Goal: Task Accomplishment & Management: Use online tool/utility

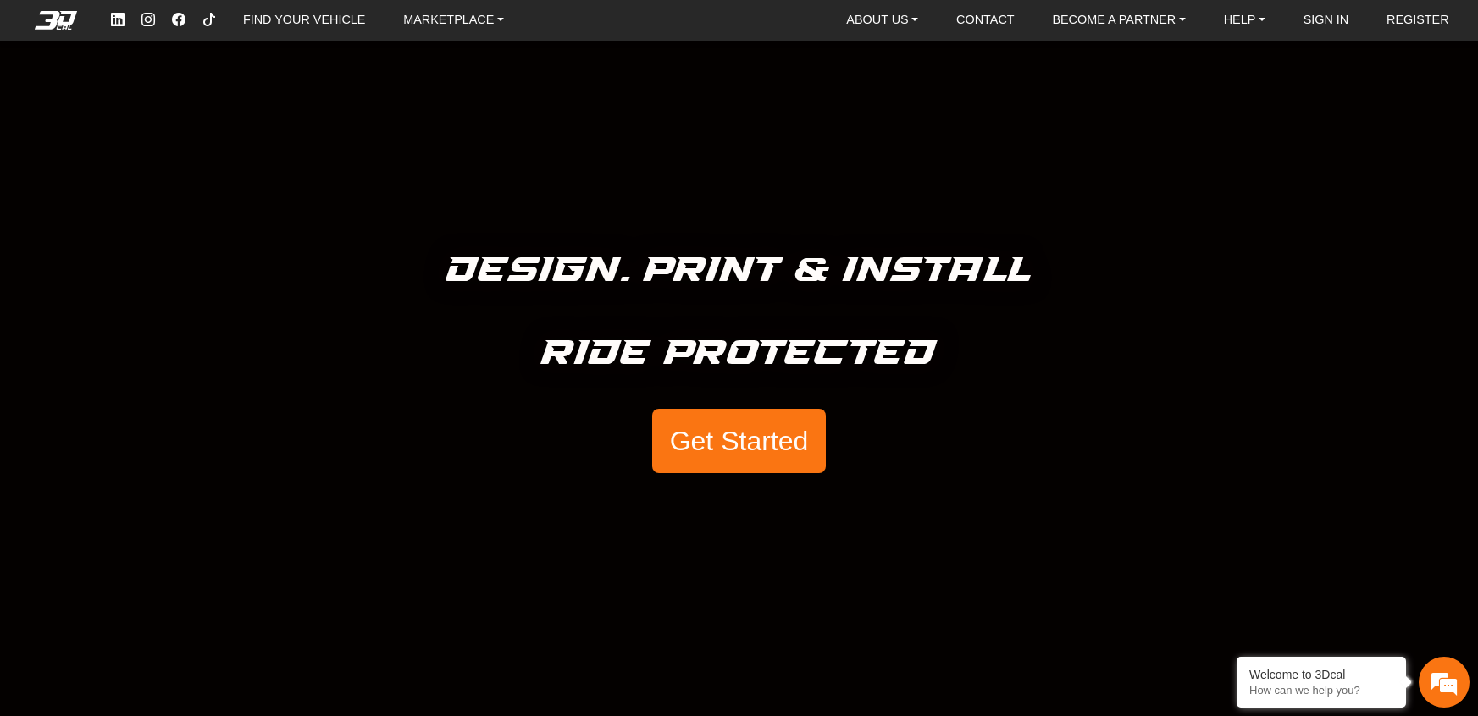
click at [730, 431] on button "Get Started" at bounding box center [738, 441] width 173 height 64
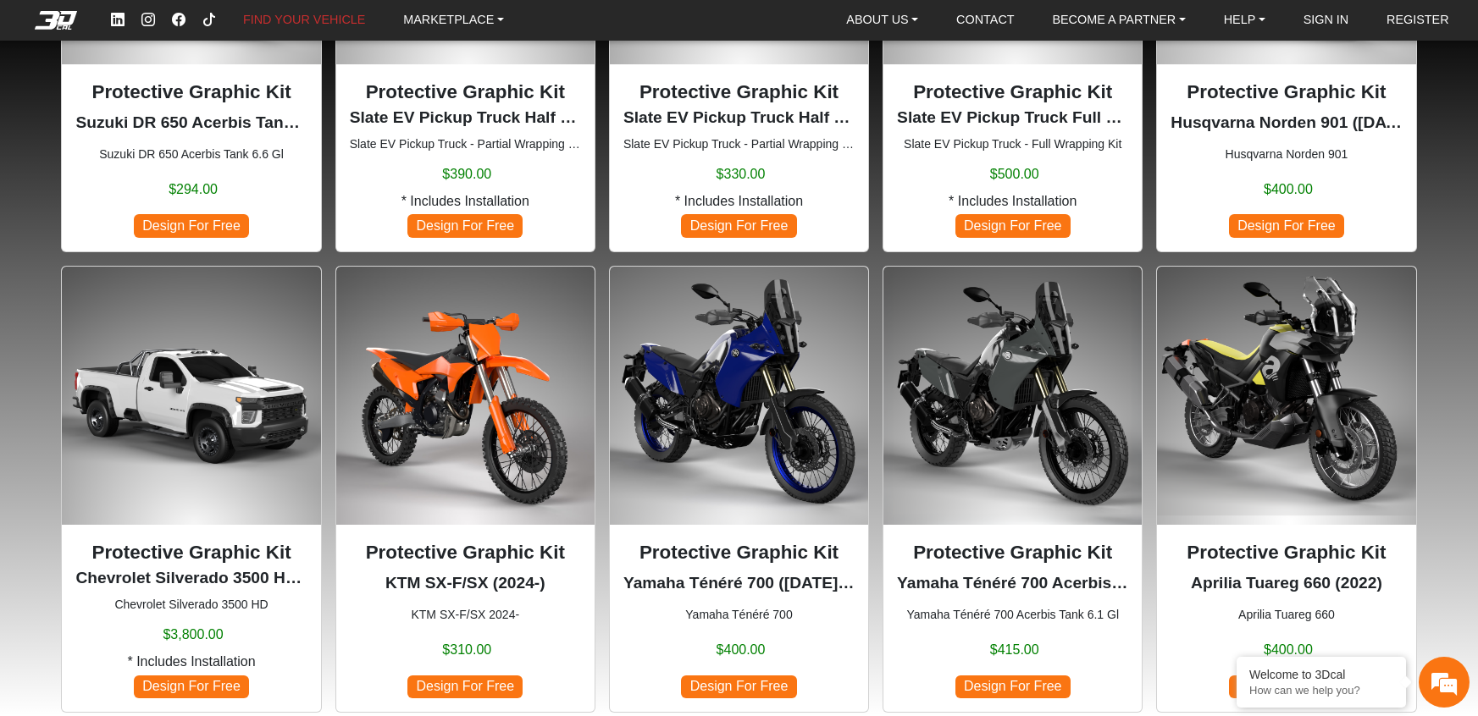
scroll to position [1000, 0]
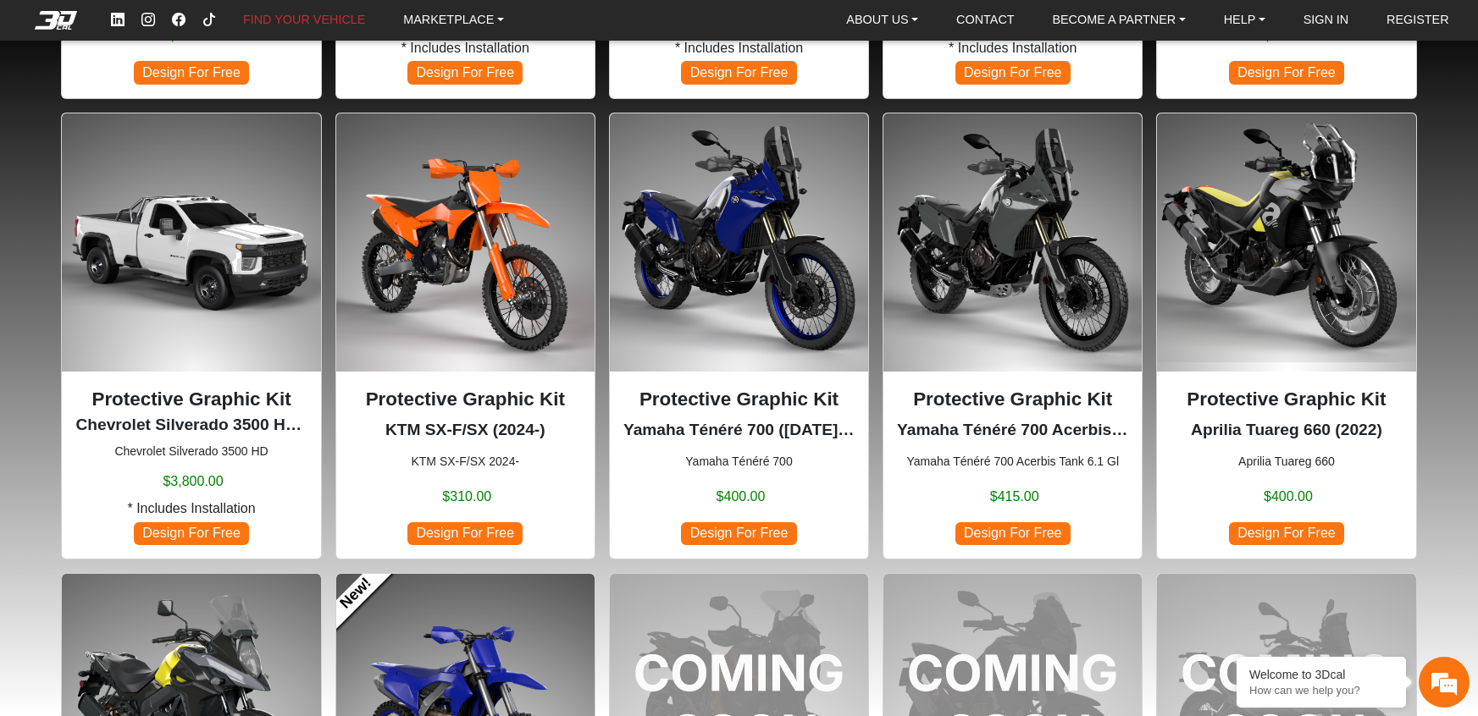
click at [965, 210] on img at bounding box center [1012, 242] width 258 height 258
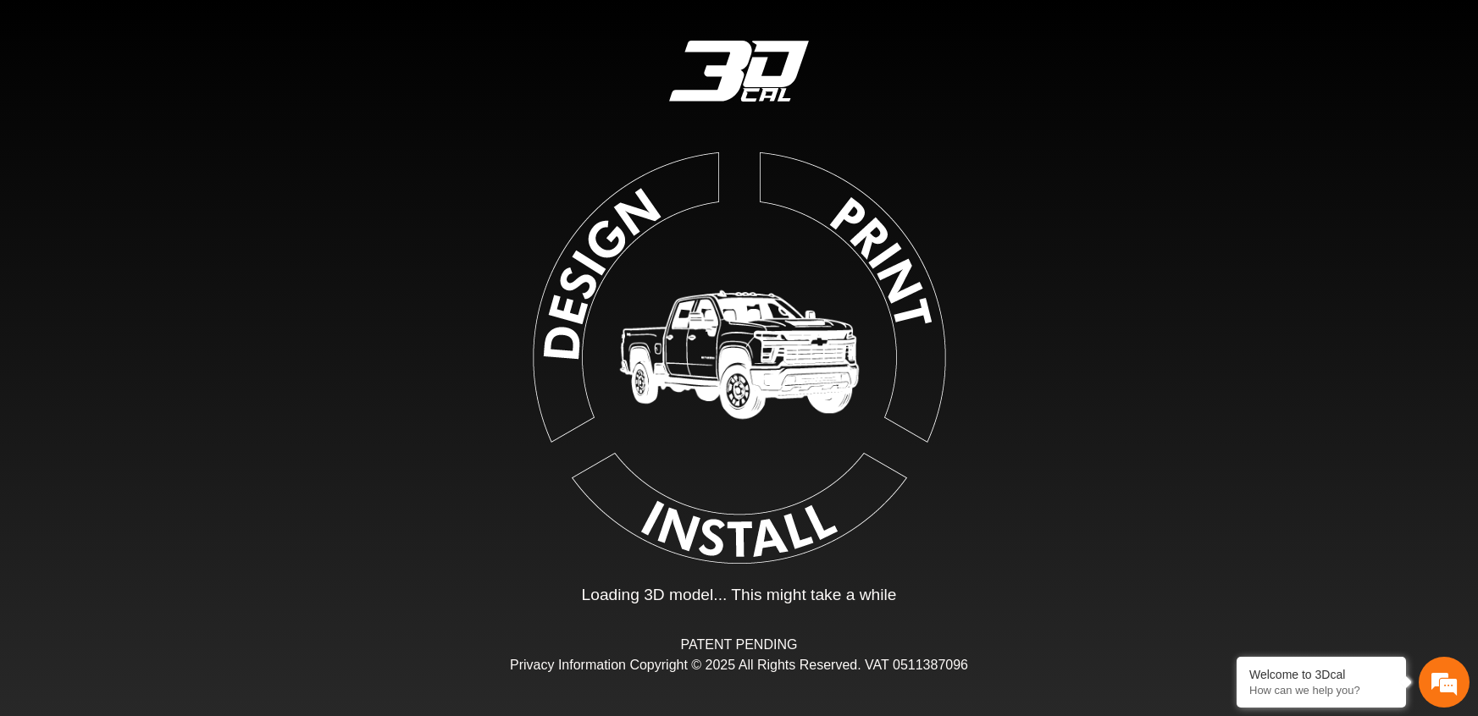
type input "*"
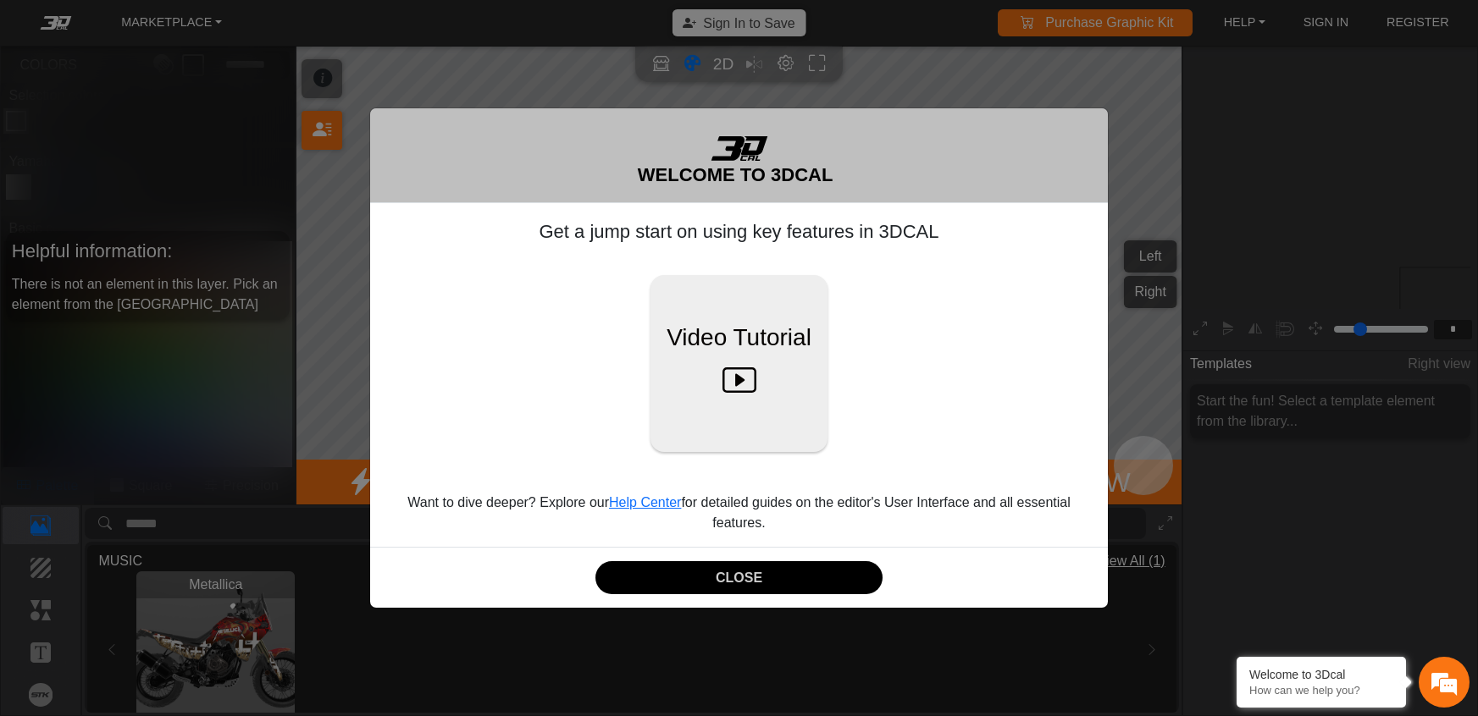
scroll to position [186, 172]
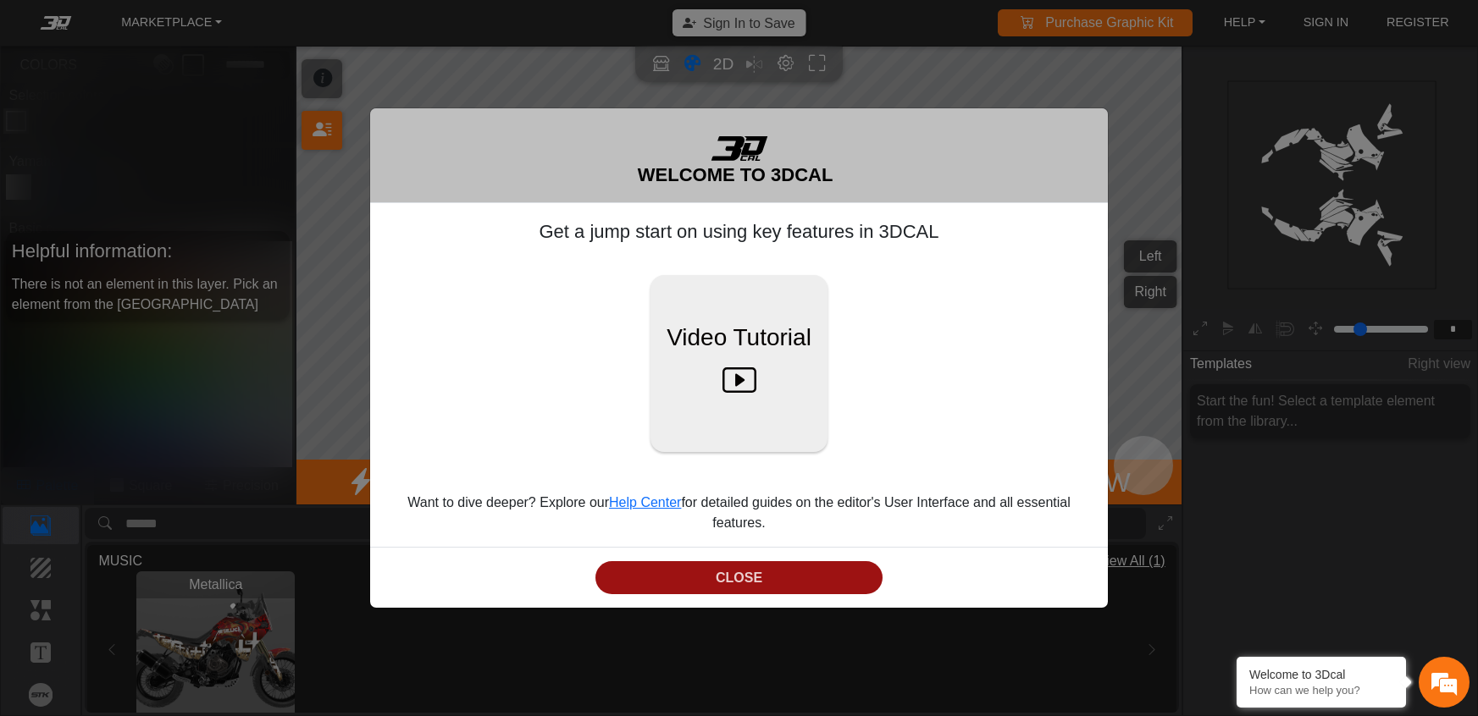
click at [700, 579] on button "CLOSE" at bounding box center [738, 577] width 287 height 33
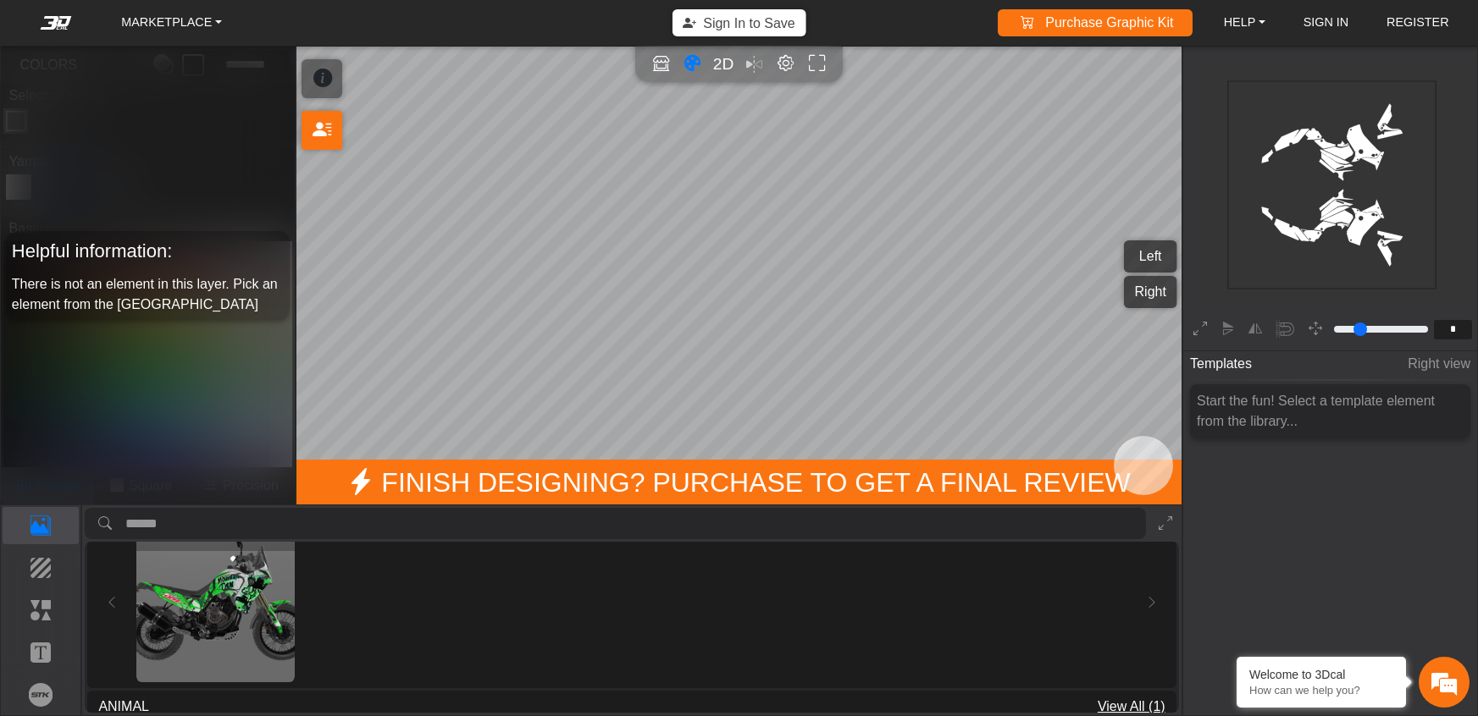
scroll to position [462, 0]
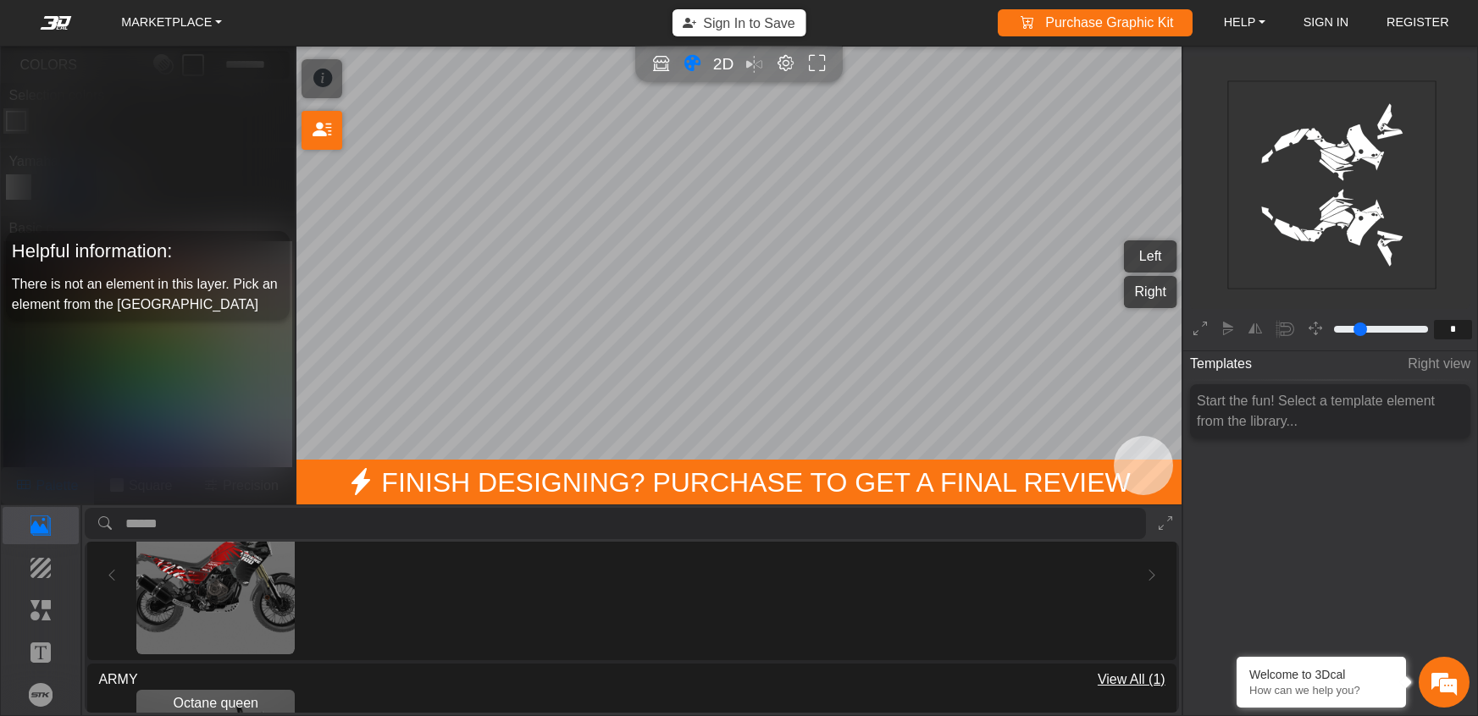
click at [239, 583] on img "View Scratches" at bounding box center [215, 575] width 158 height 158
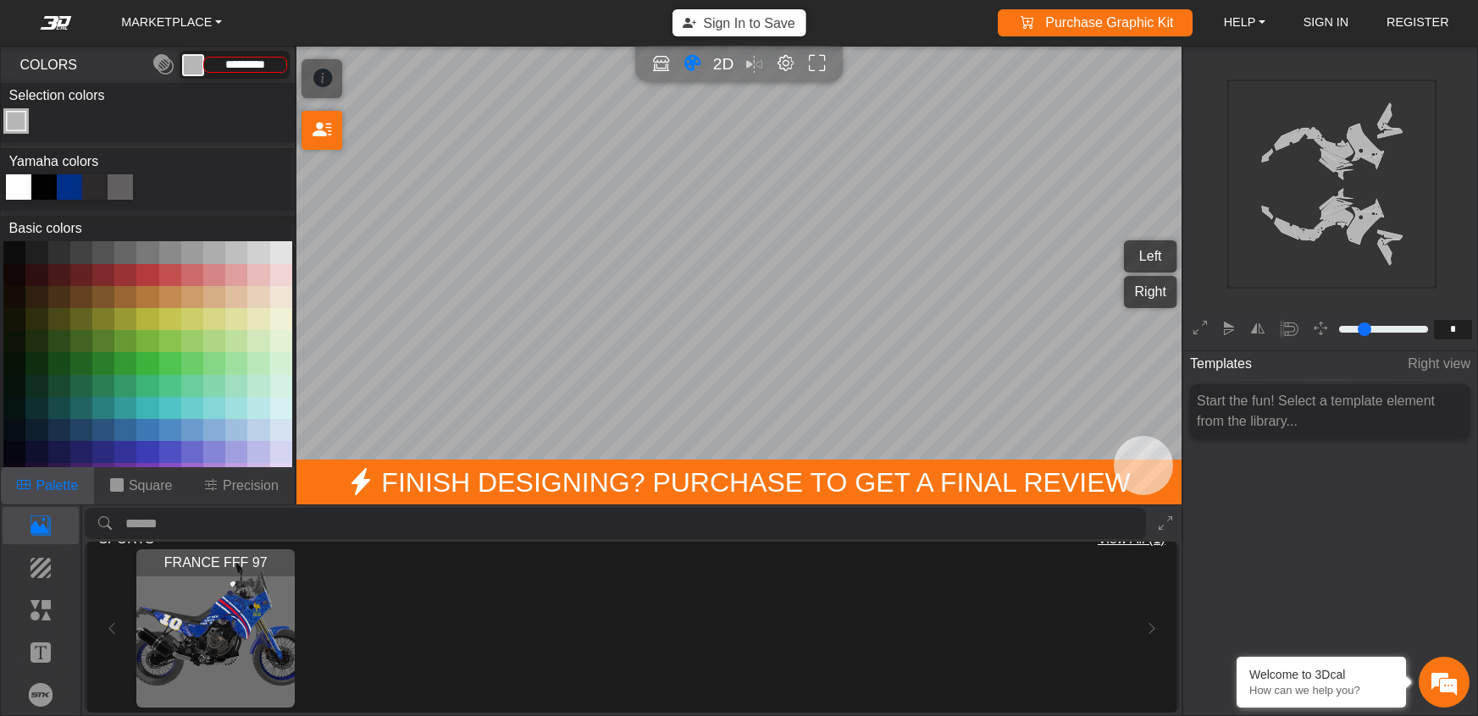
scroll to position [1338, 0]
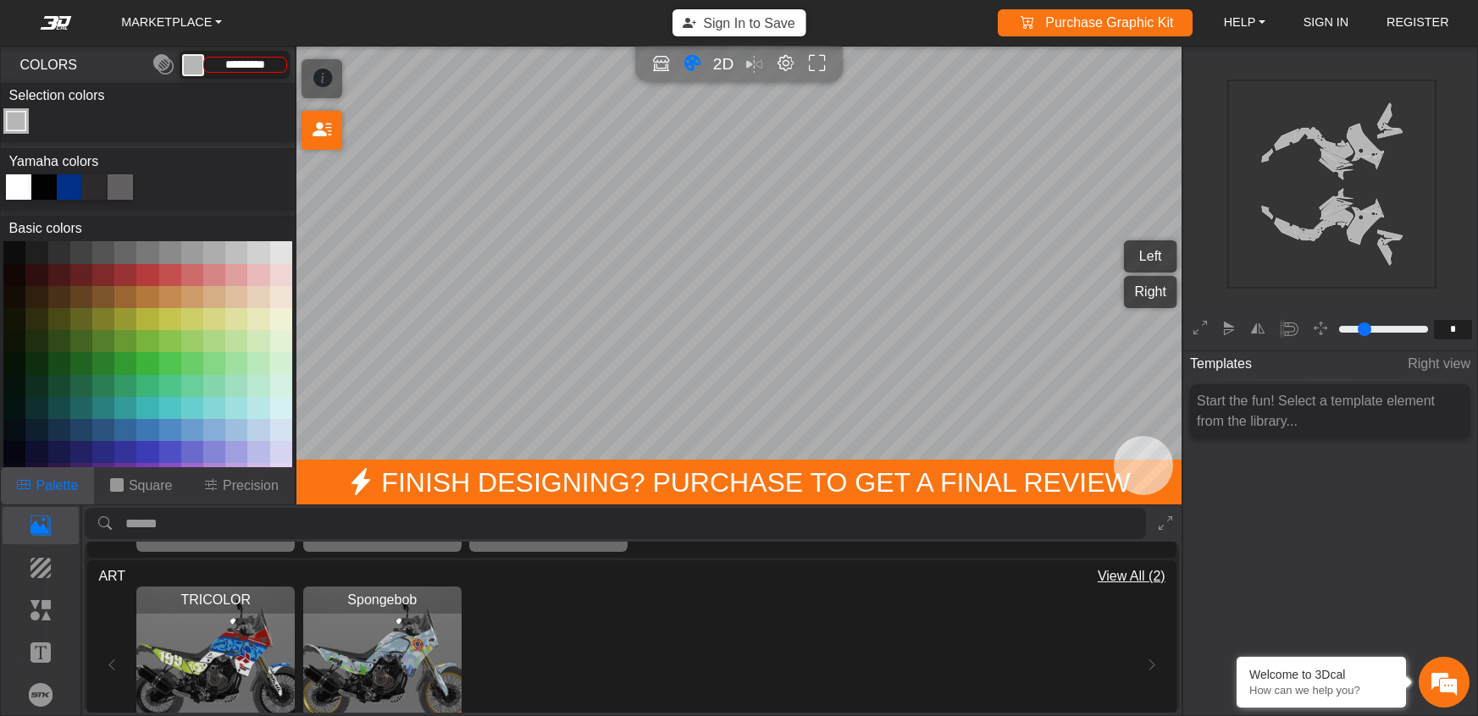
click at [409, 653] on img "View Spongebob" at bounding box center [382, 666] width 158 height 158
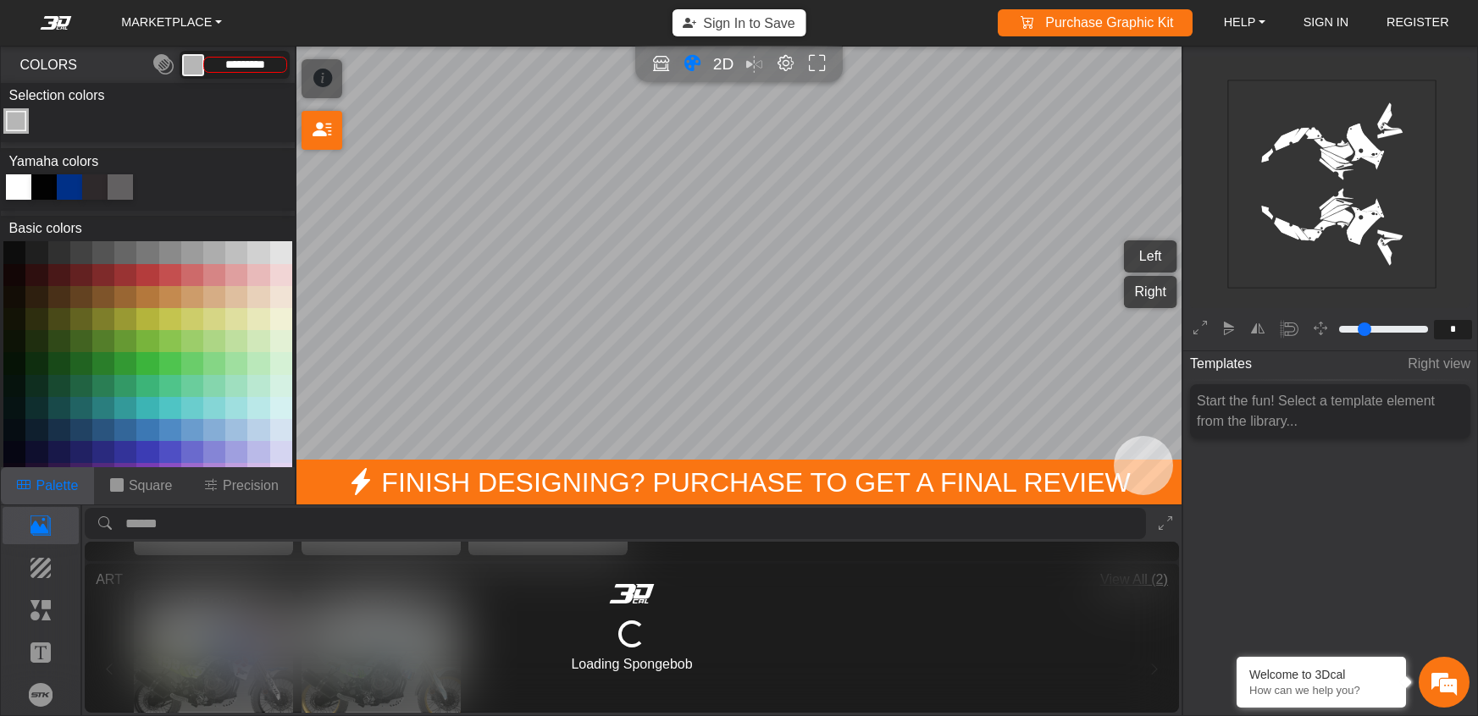
scroll to position [0, 0]
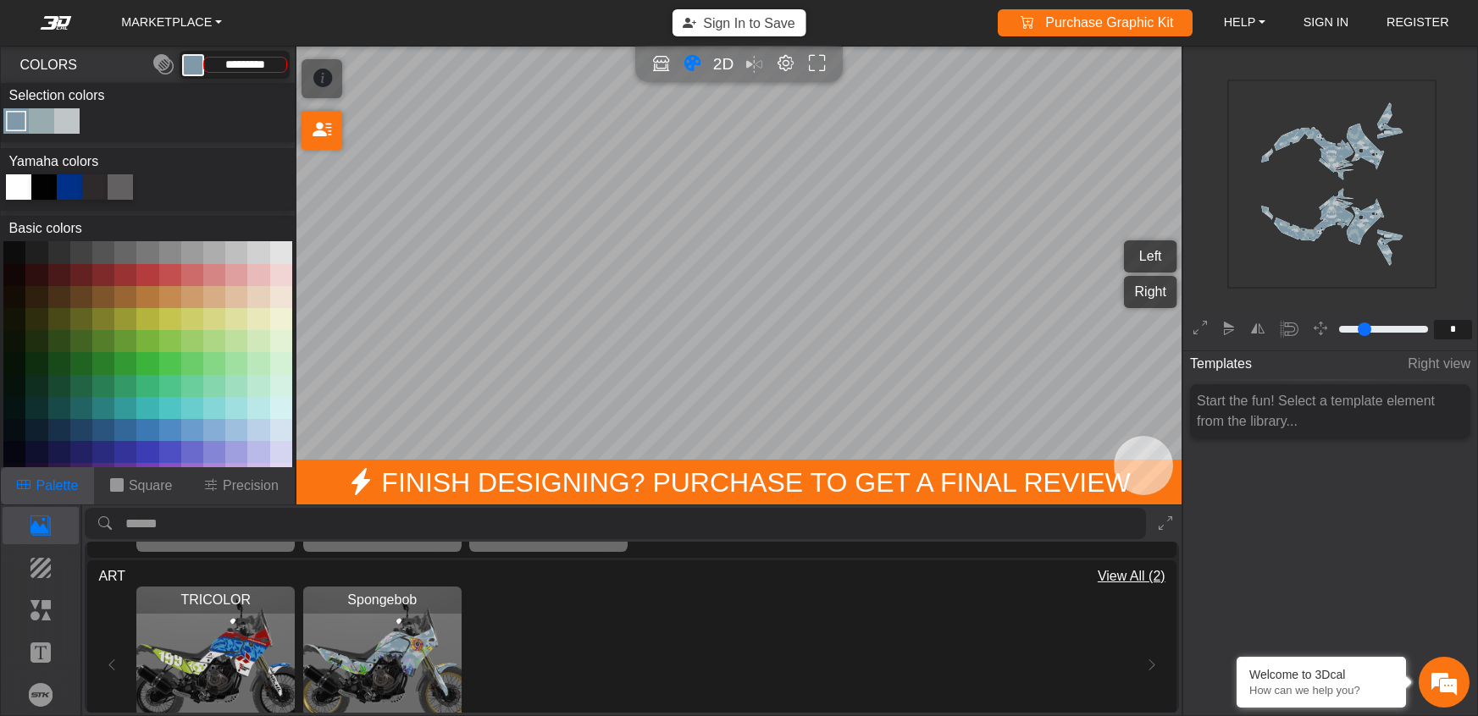
type input "*********"
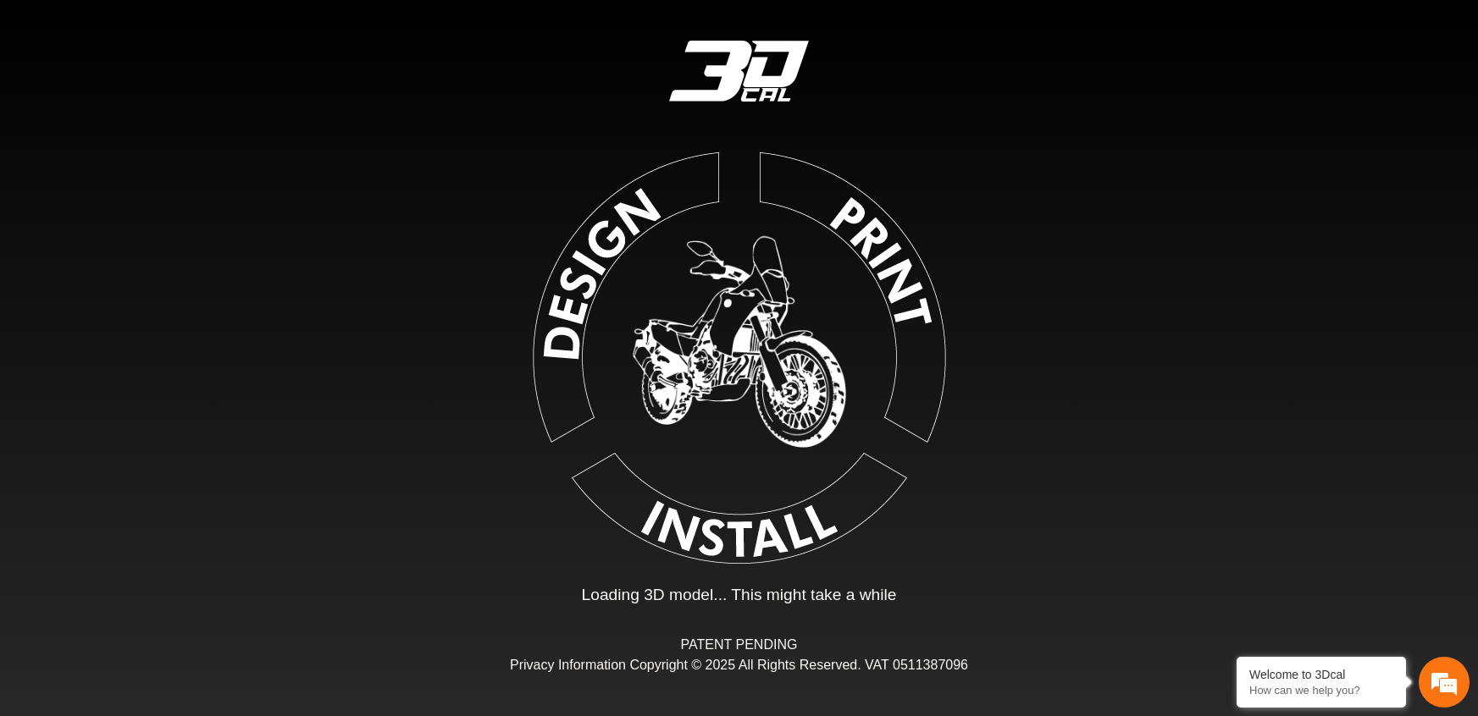
type input "*"
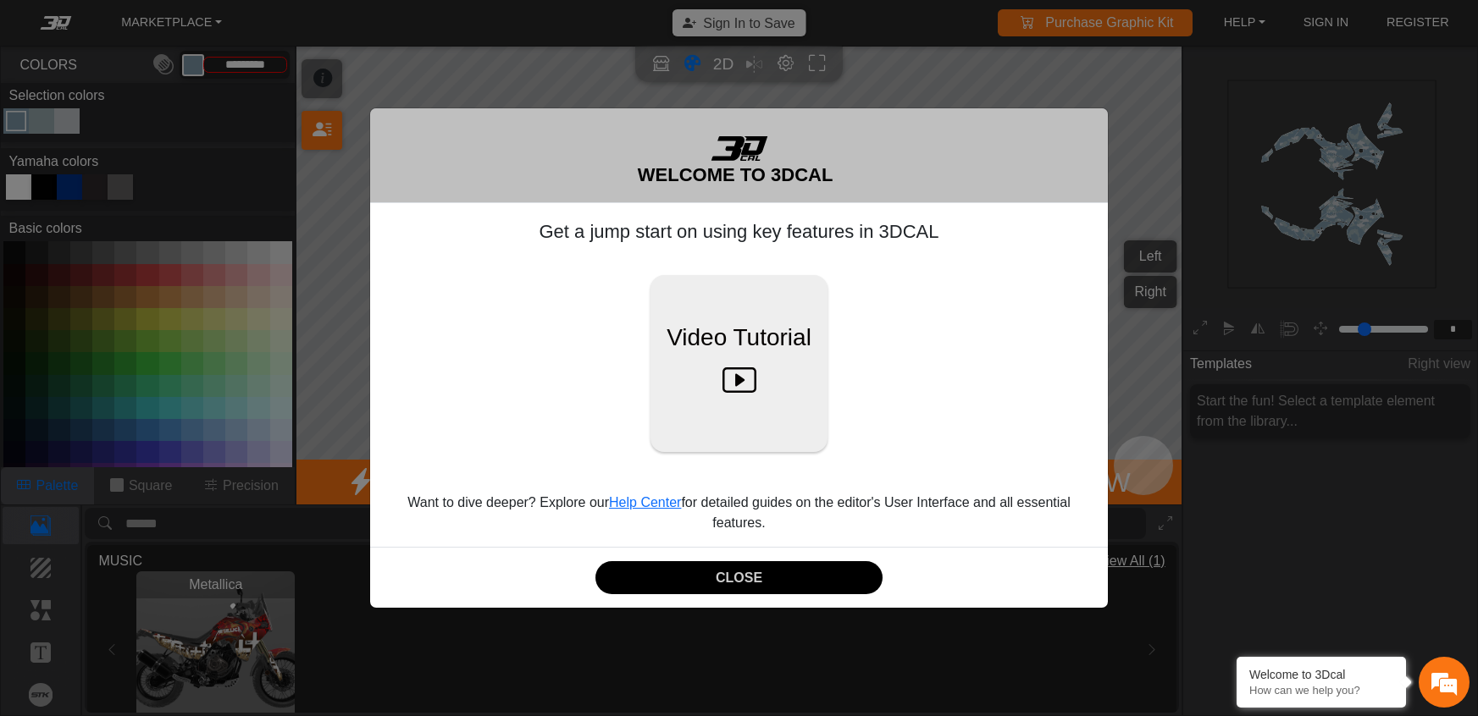
type input "*********"
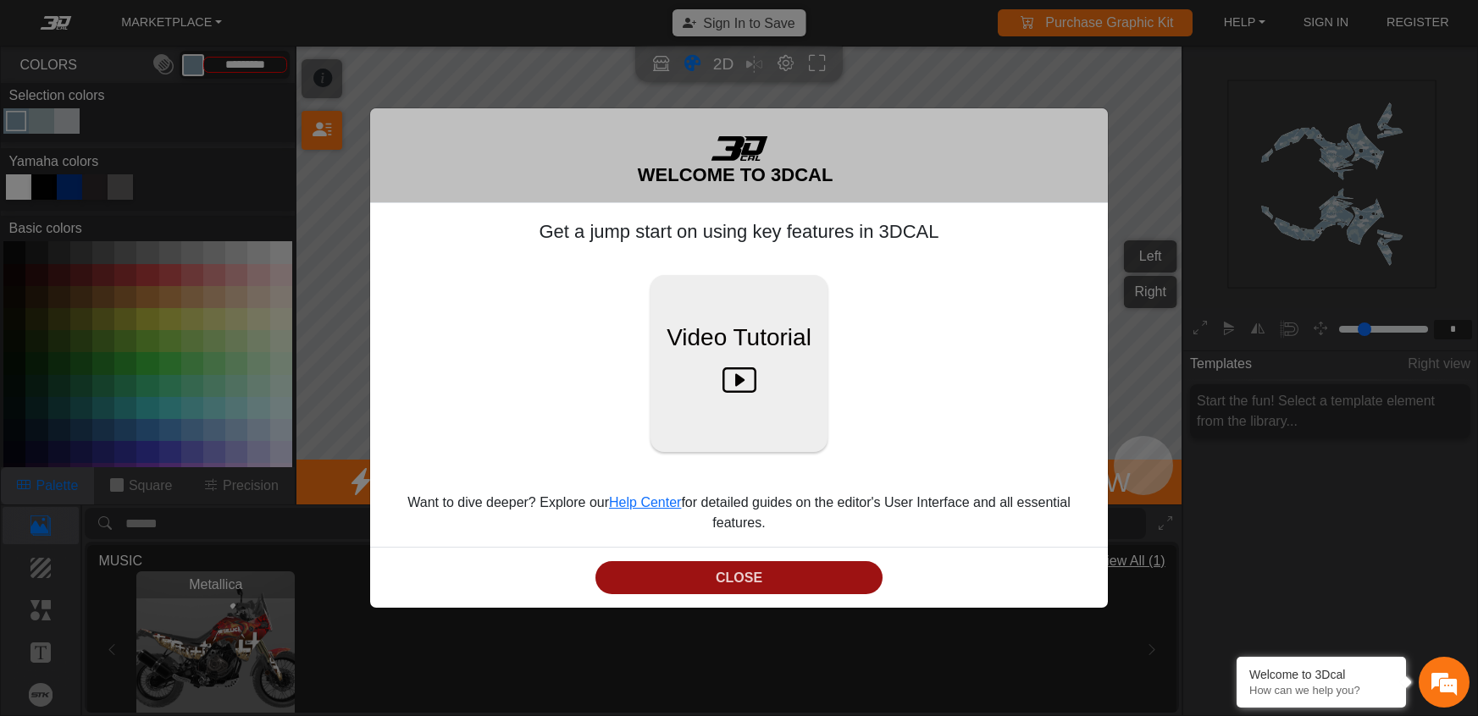
click at [739, 567] on button "CLOSE" at bounding box center [738, 577] width 287 height 33
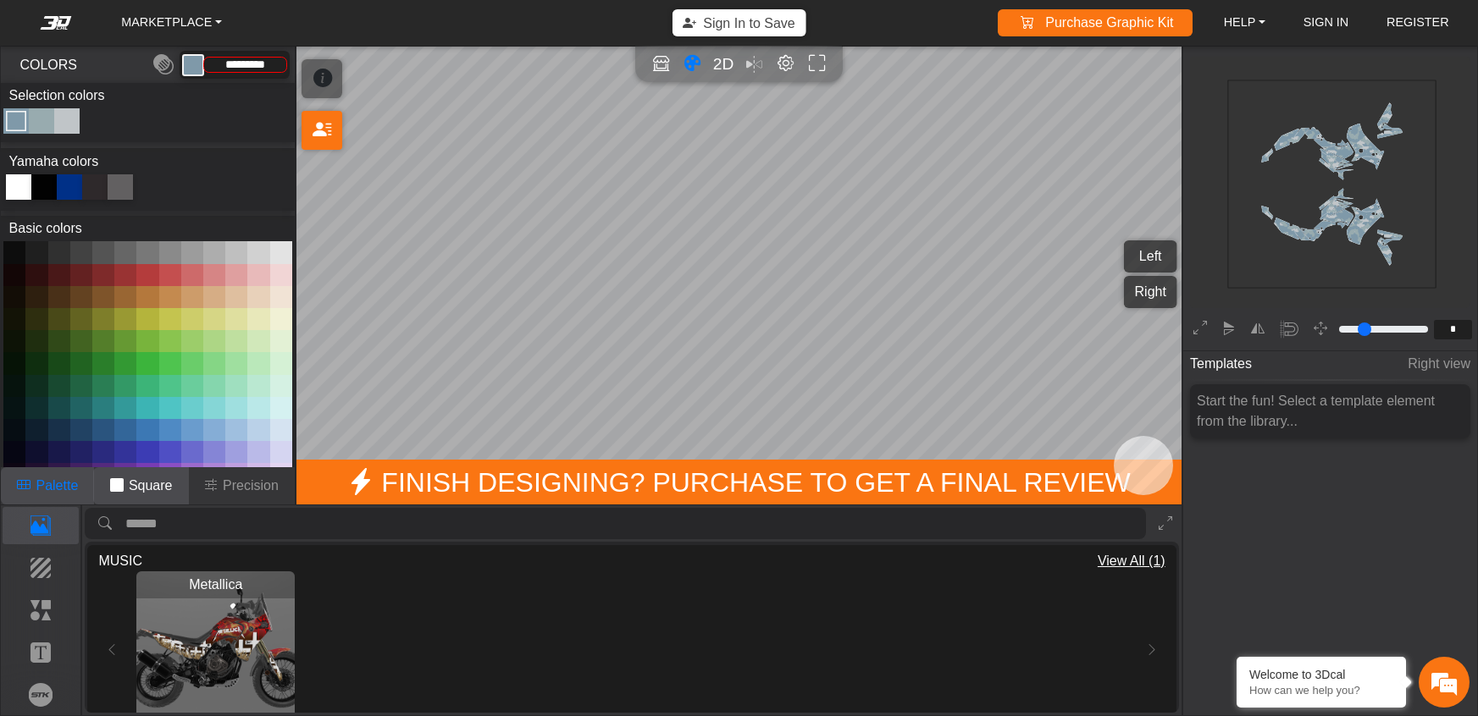
click at [136, 486] on p "Square" at bounding box center [151, 486] width 44 height 20
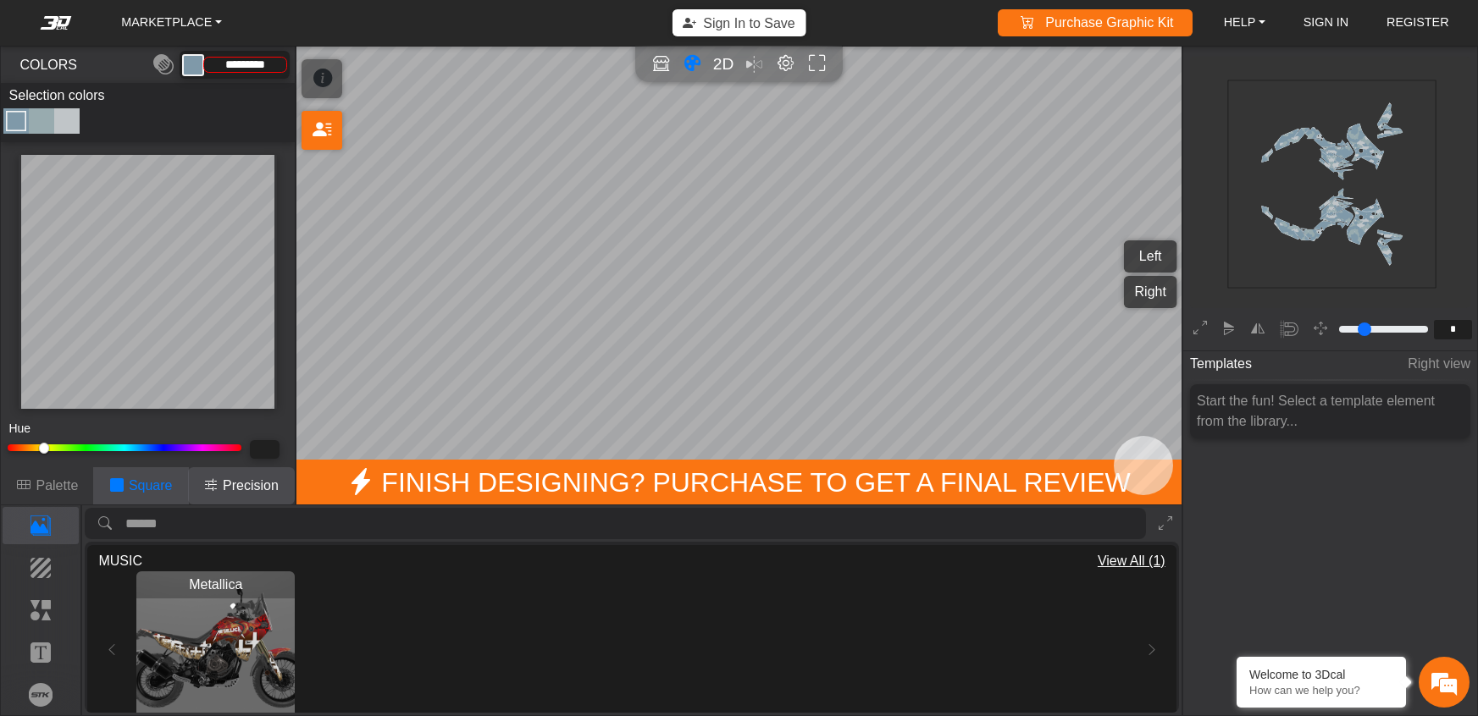
click at [246, 487] on p "Precision" at bounding box center [251, 486] width 56 height 20
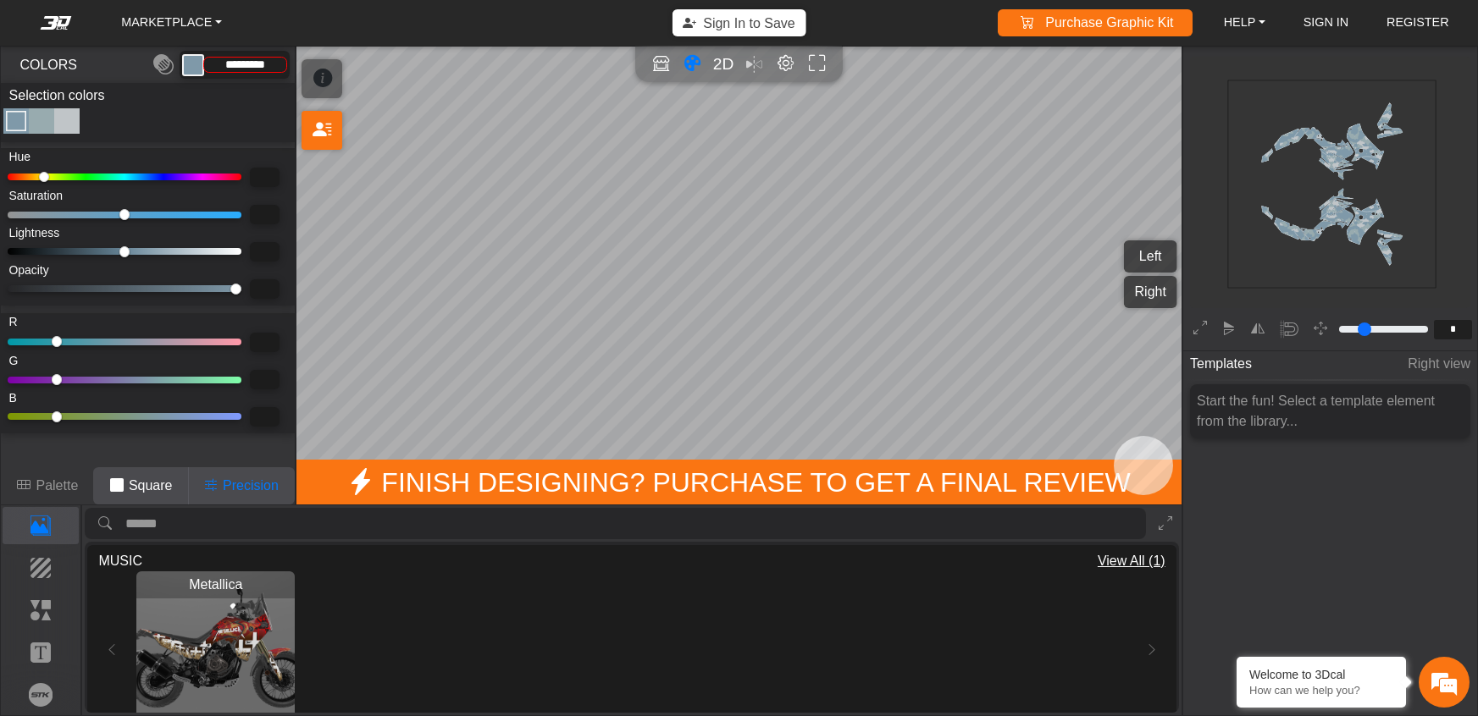
click at [130, 484] on p "Square" at bounding box center [151, 486] width 44 height 20
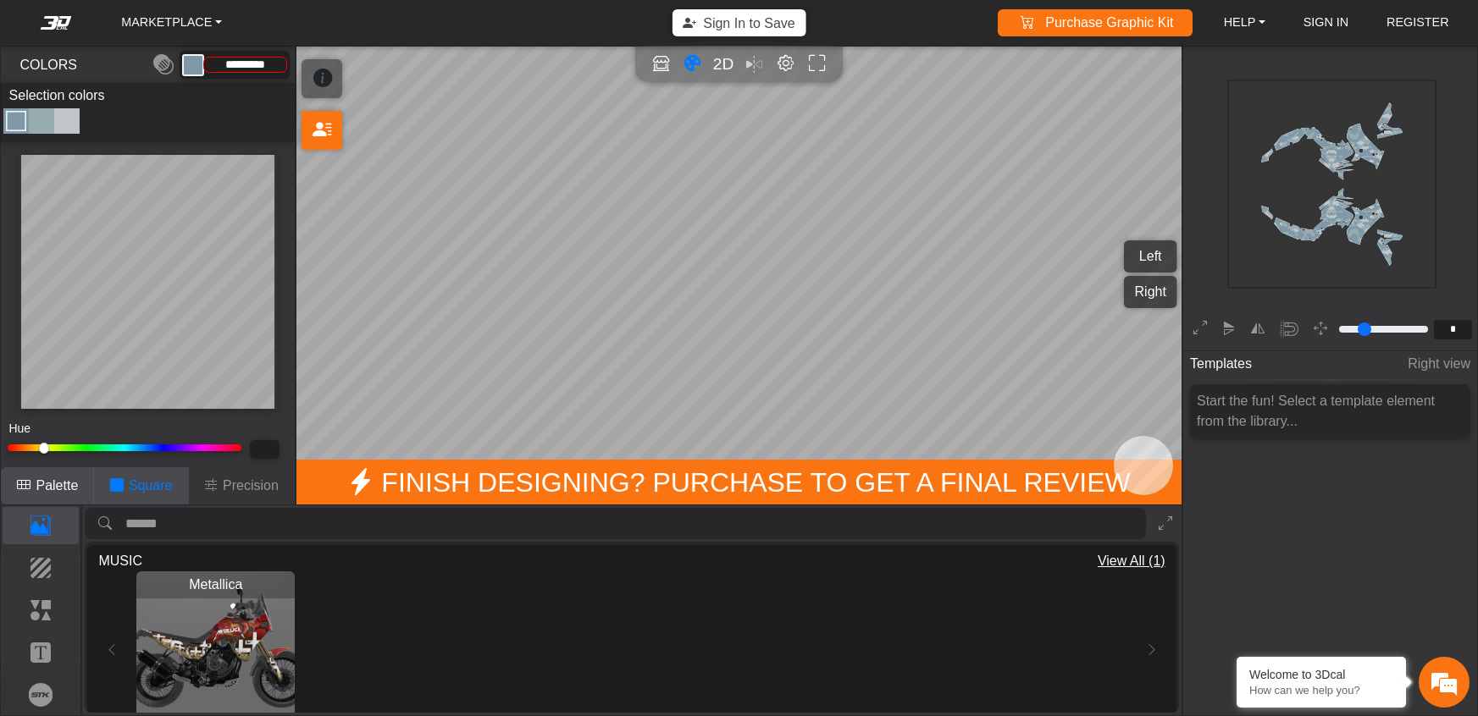
click at [59, 485] on p "Palette" at bounding box center [57, 486] width 42 height 20
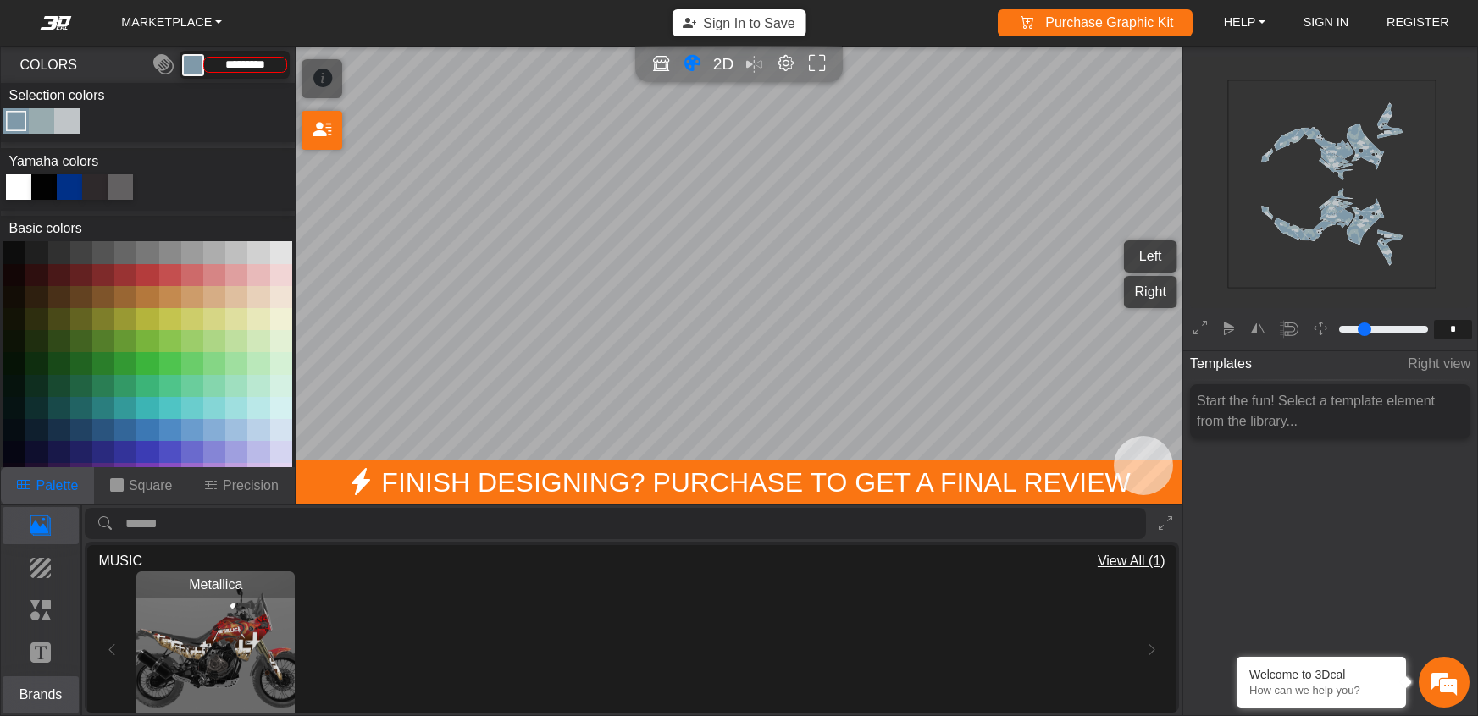
click at [35, 698] on p "Brands" at bounding box center [40, 695] width 75 height 20
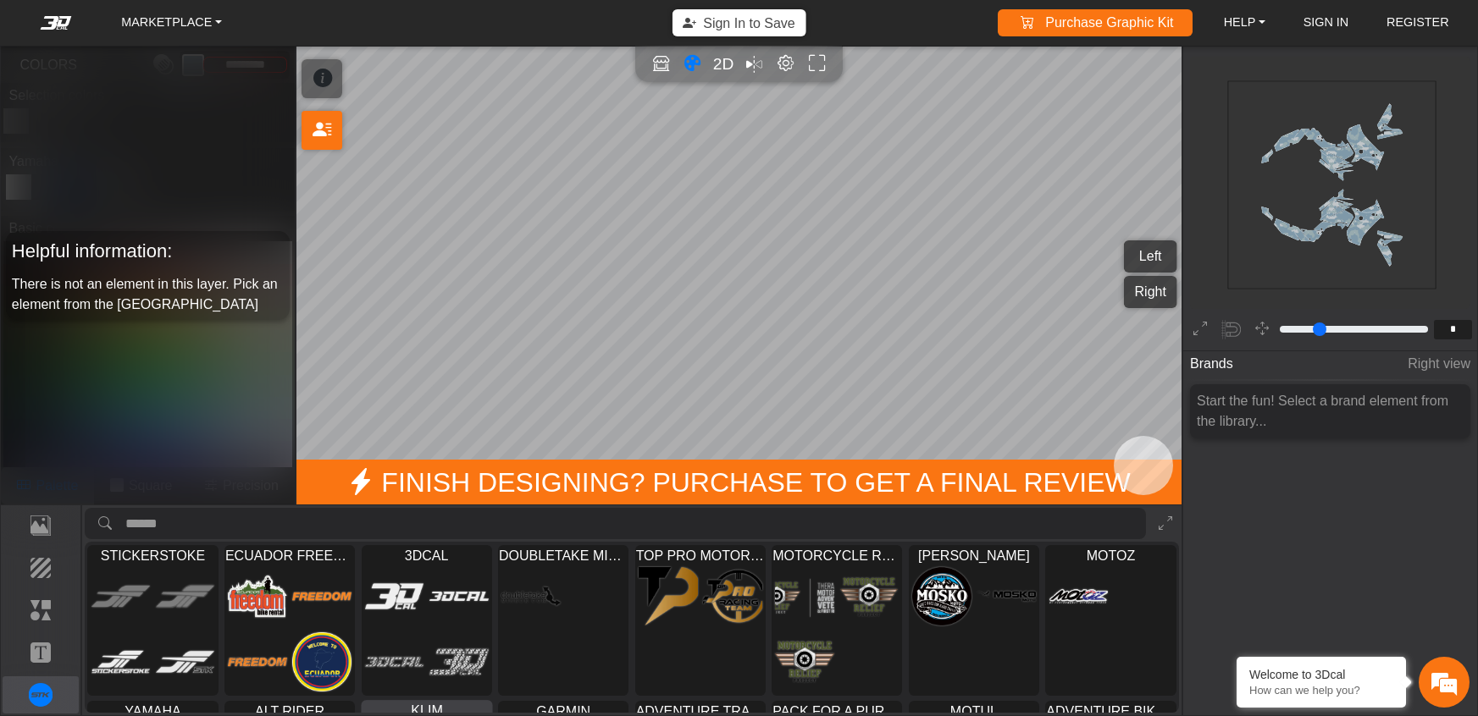
scroll to position [144, 0]
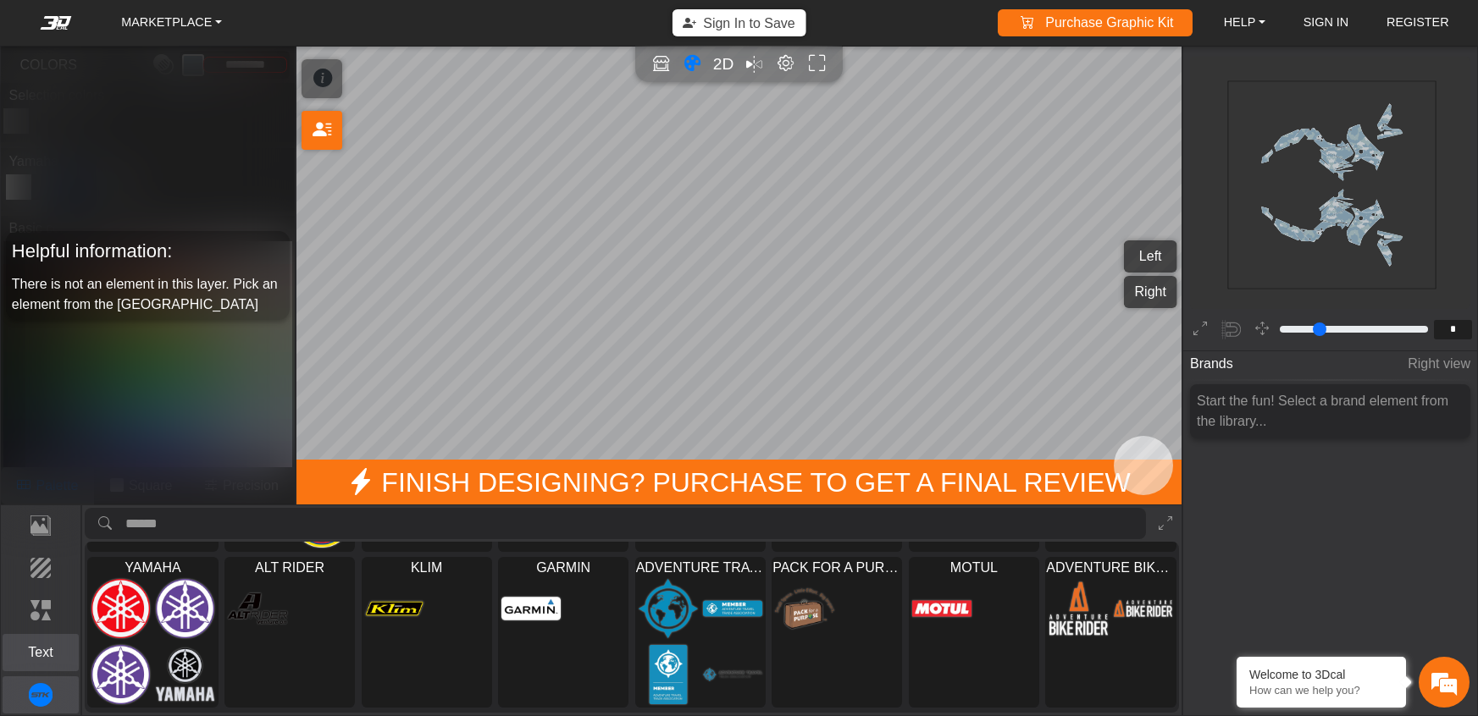
click at [41, 655] on p "Text" at bounding box center [40, 653] width 75 height 20
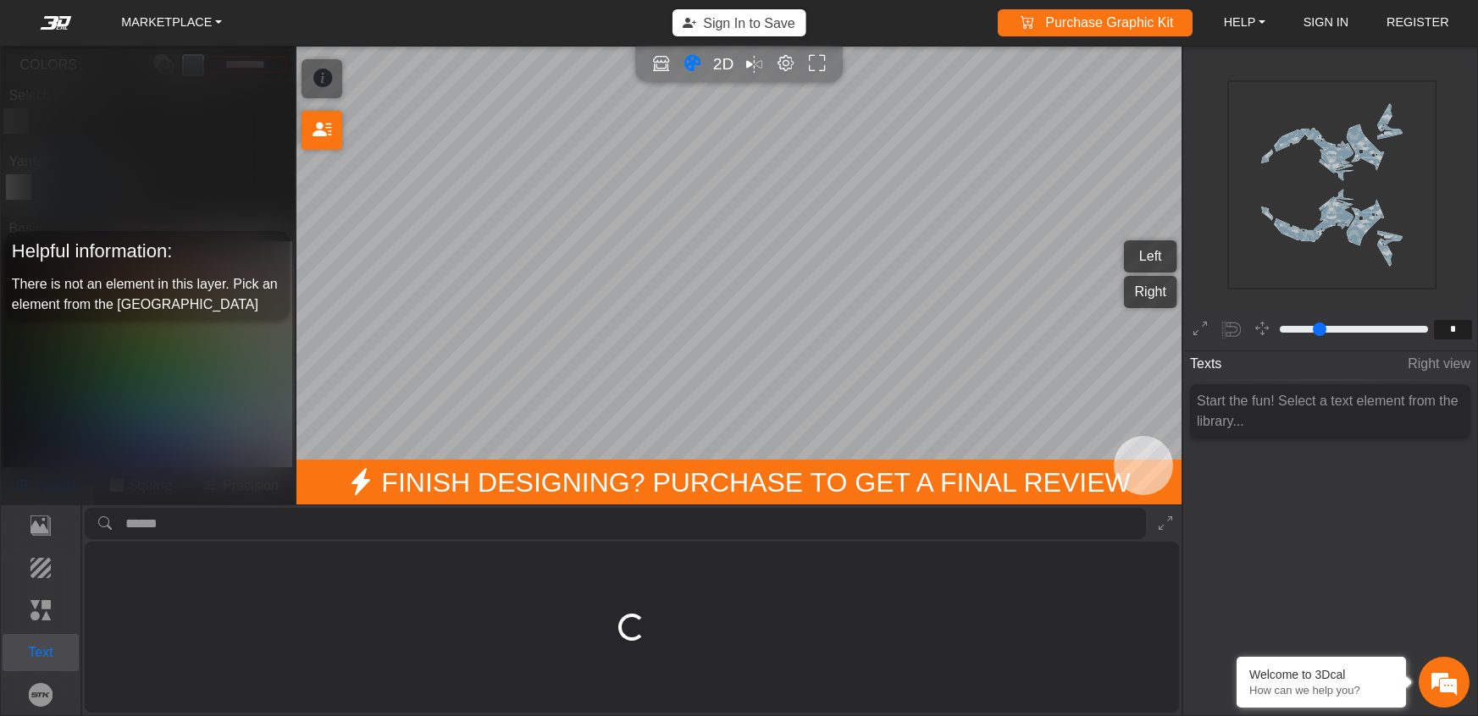
scroll to position [0, 0]
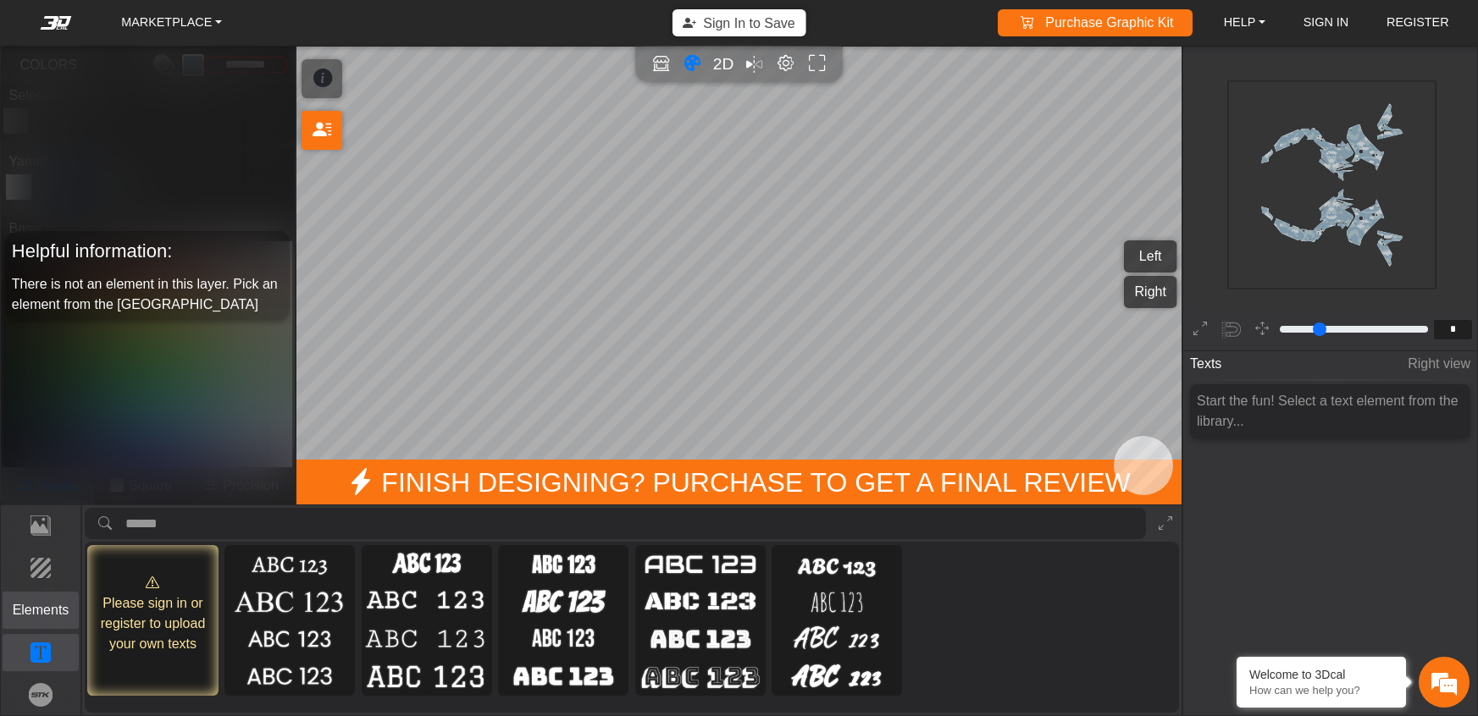
click at [49, 617] on p "Elements" at bounding box center [40, 610] width 75 height 20
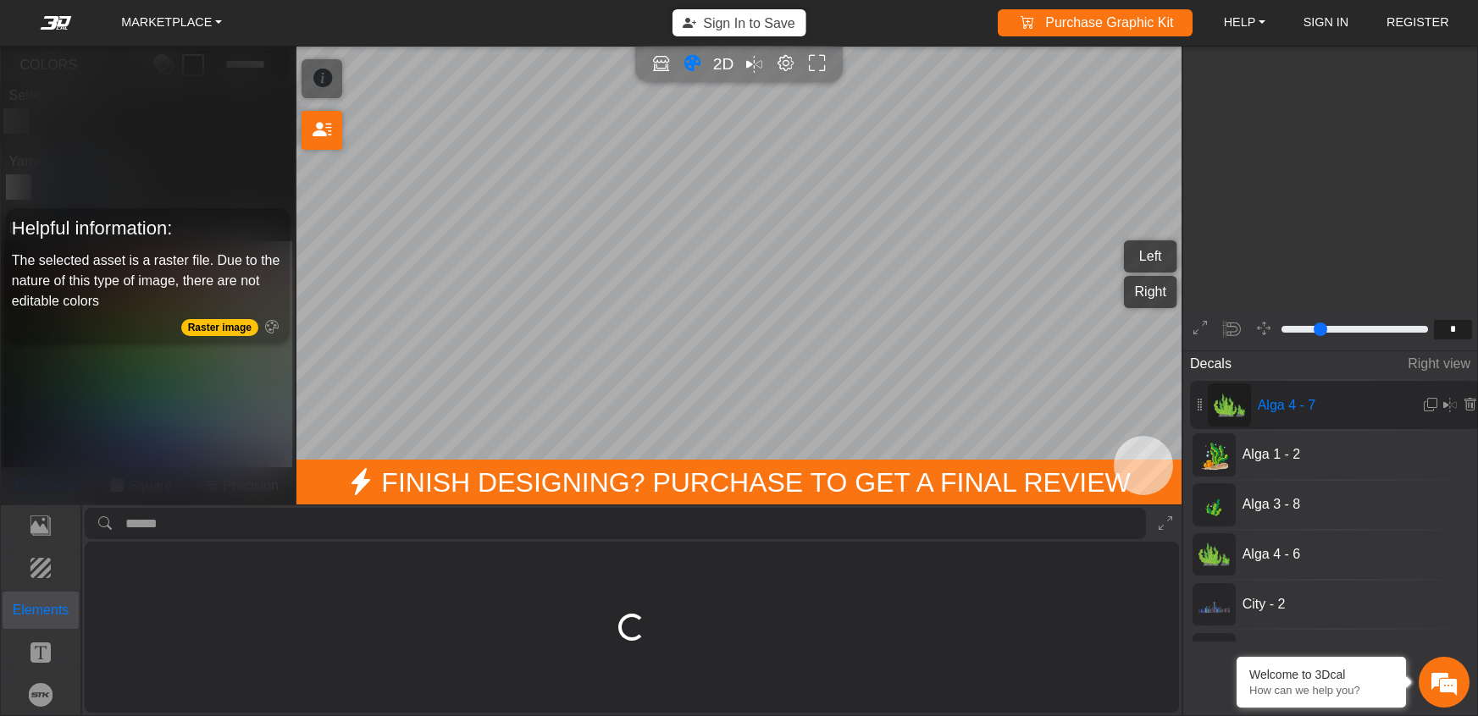
type input "**"
type input "****"
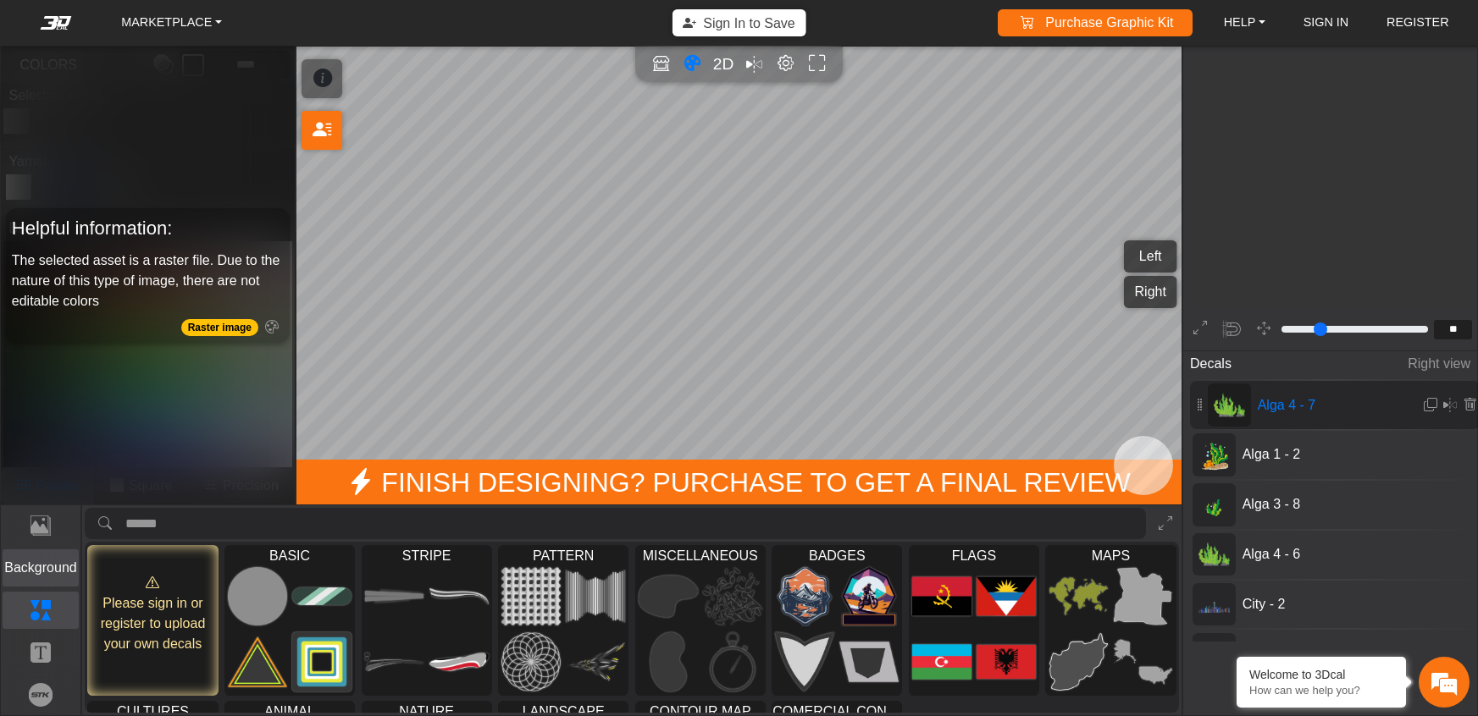
click at [43, 573] on p "Background" at bounding box center [40, 568] width 75 height 20
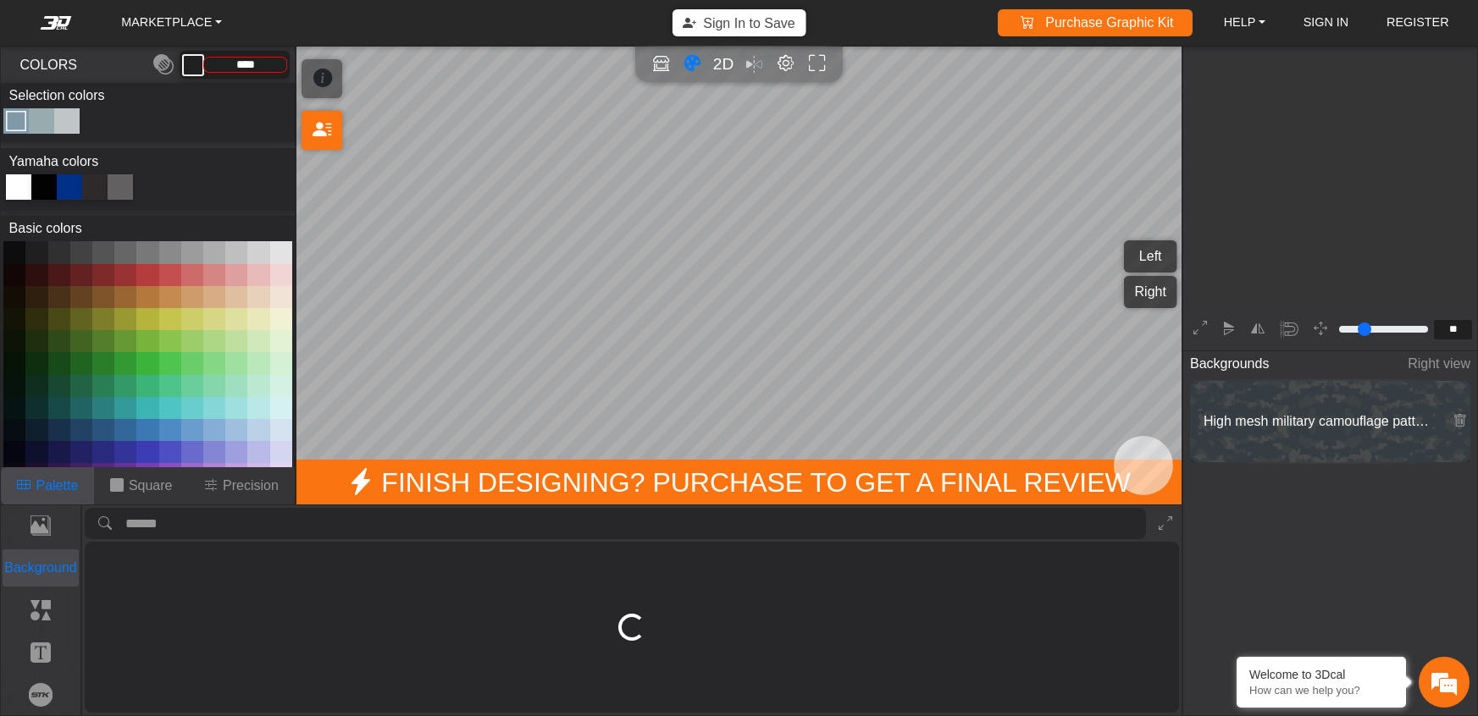
scroll to position [2627, 1988]
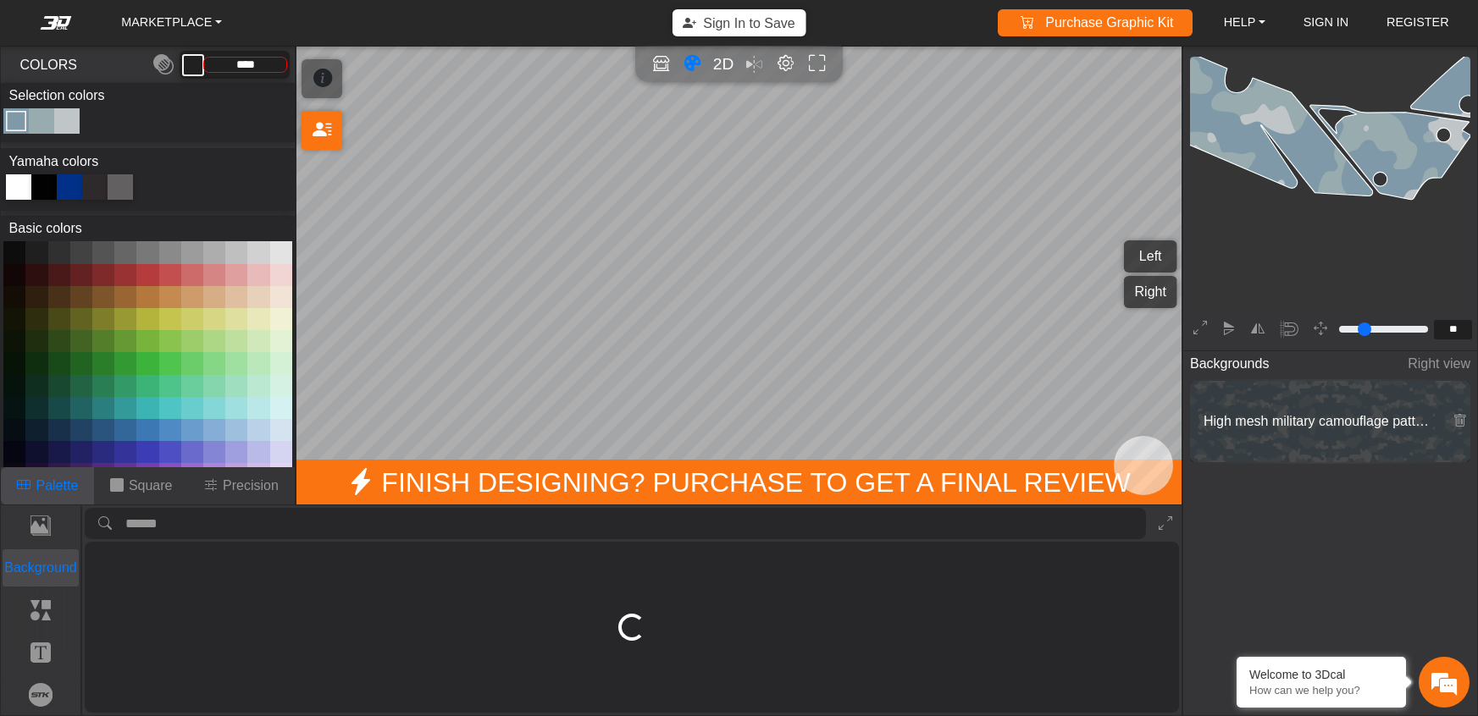
type input "*********"
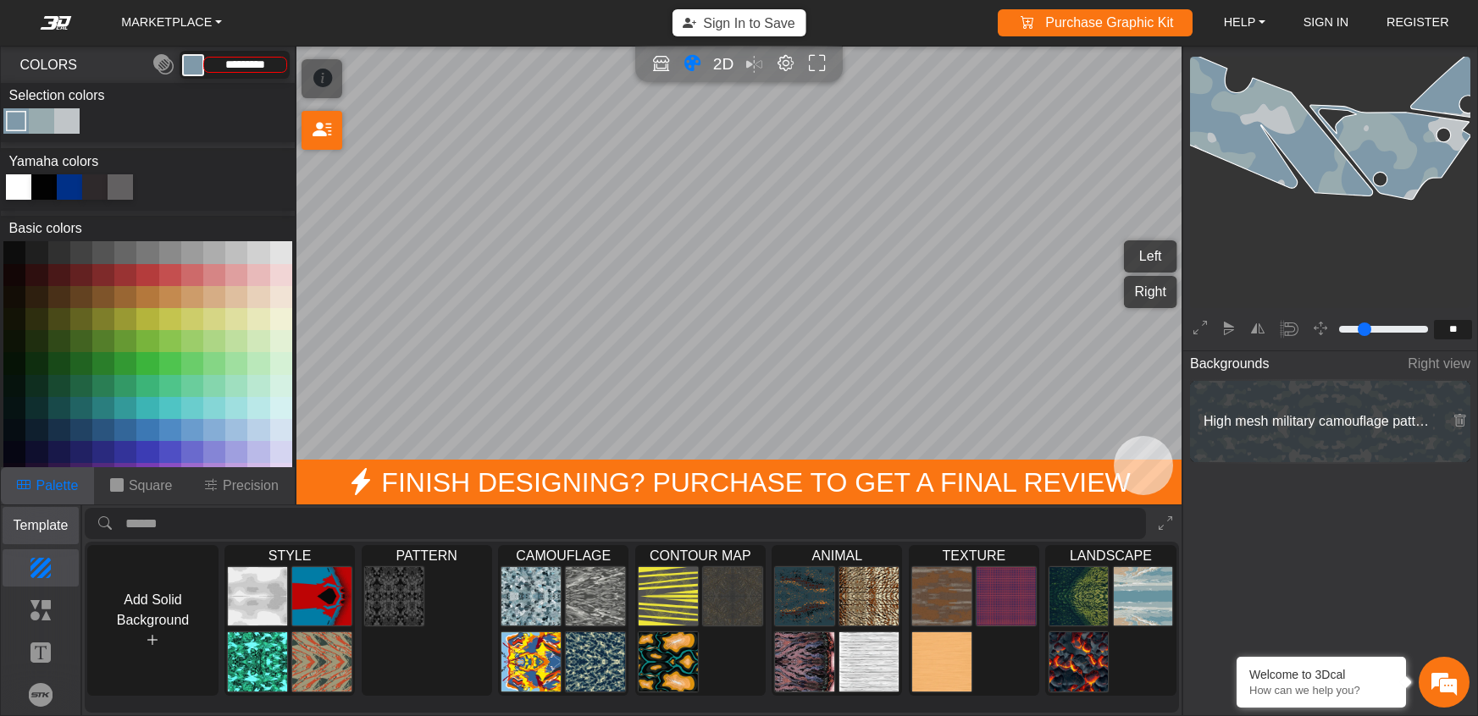
click at [47, 535] on button "Template" at bounding box center [41, 525] width 77 height 37
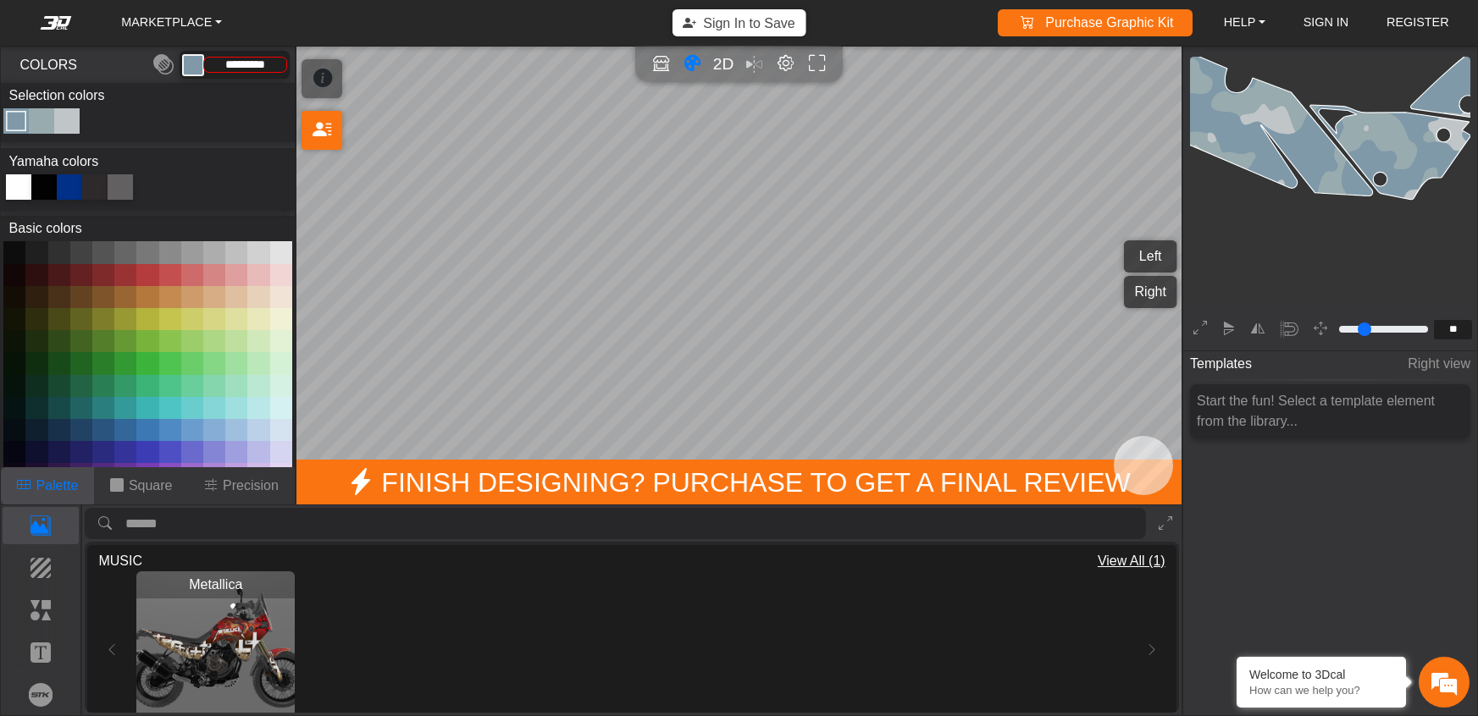
scroll to position [616, 0]
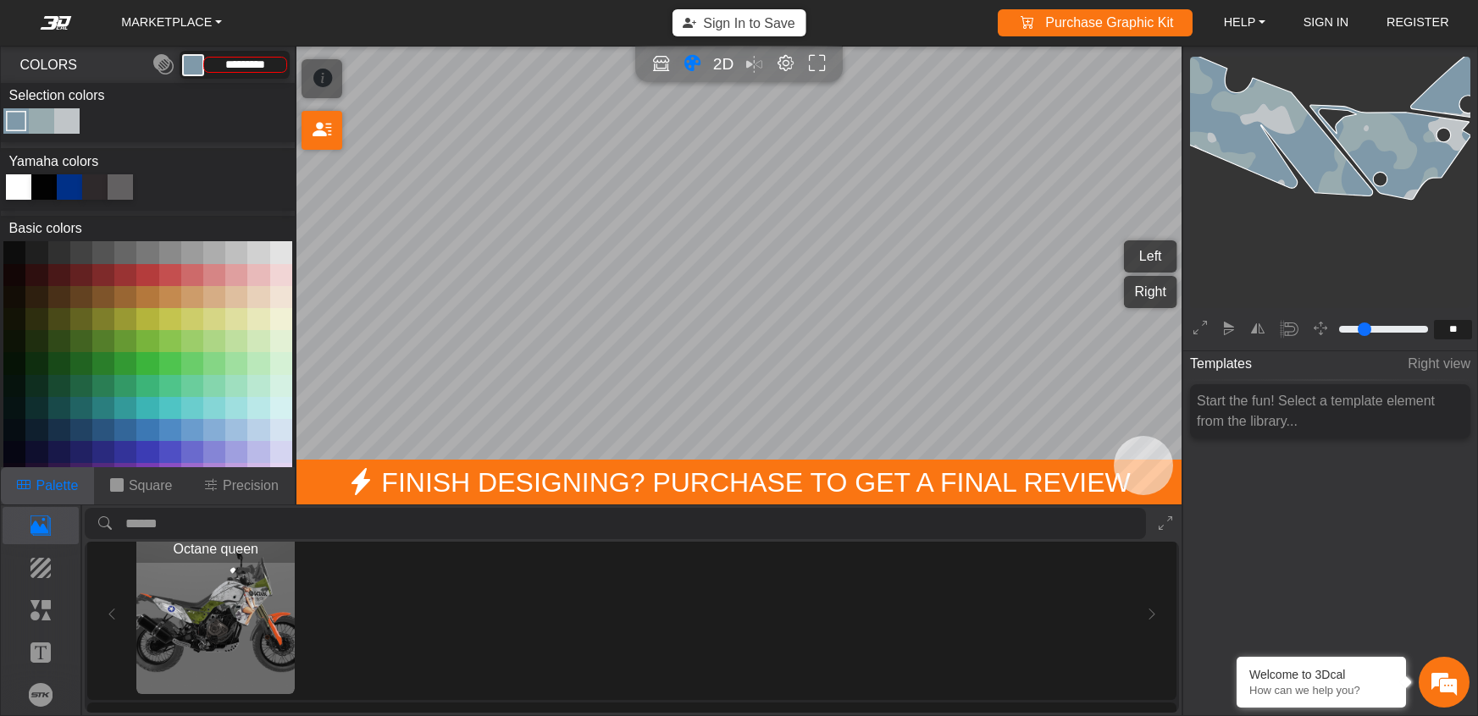
click at [229, 669] on img "View Octane queen" at bounding box center [215, 615] width 158 height 158
